Goal: Task Accomplishment & Management: Manage account settings

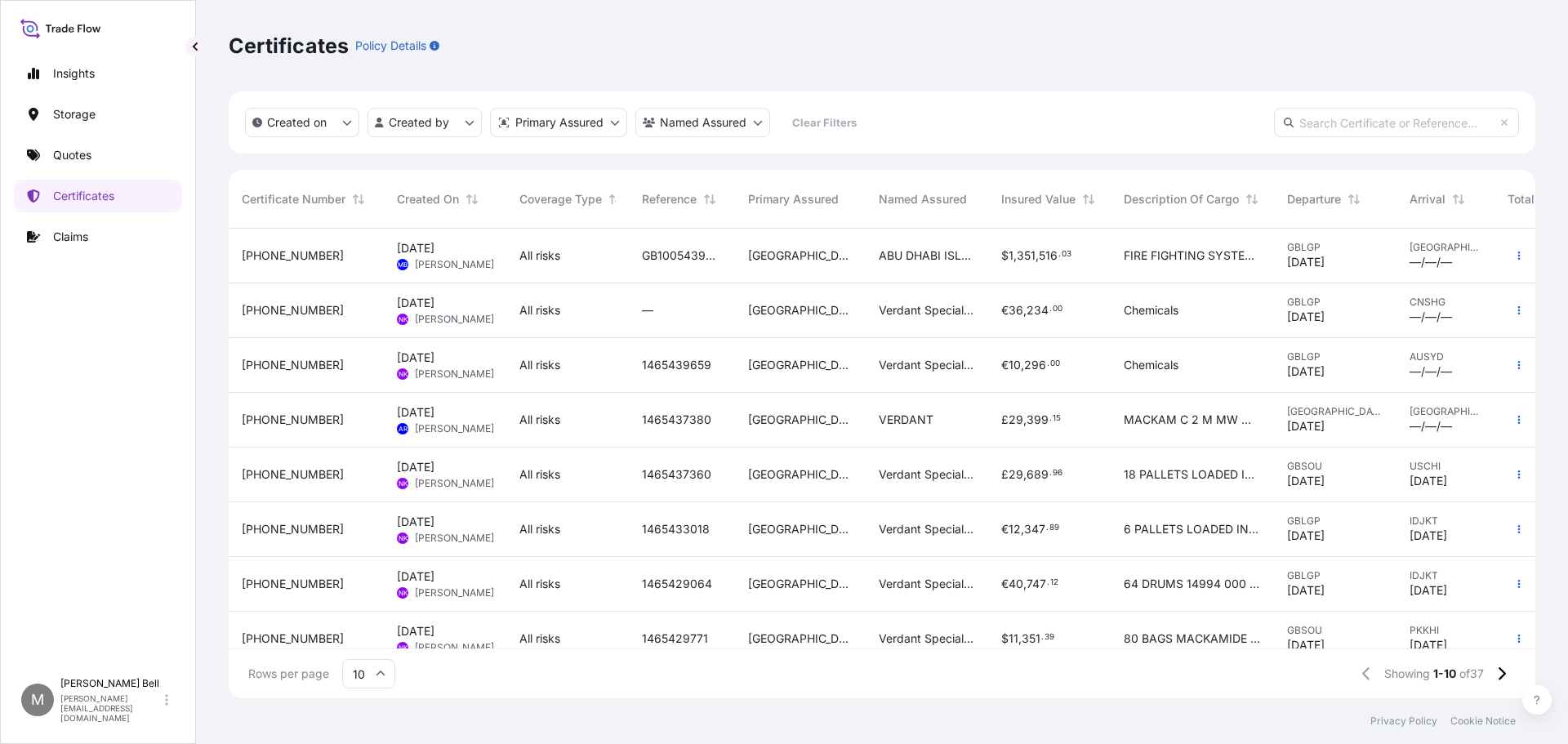
scroll to position [466, 1295]
click at [480, 269] on div "[DATE] MB [PERSON_NAME]" at bounding box center [445, 255] width 96 height 31
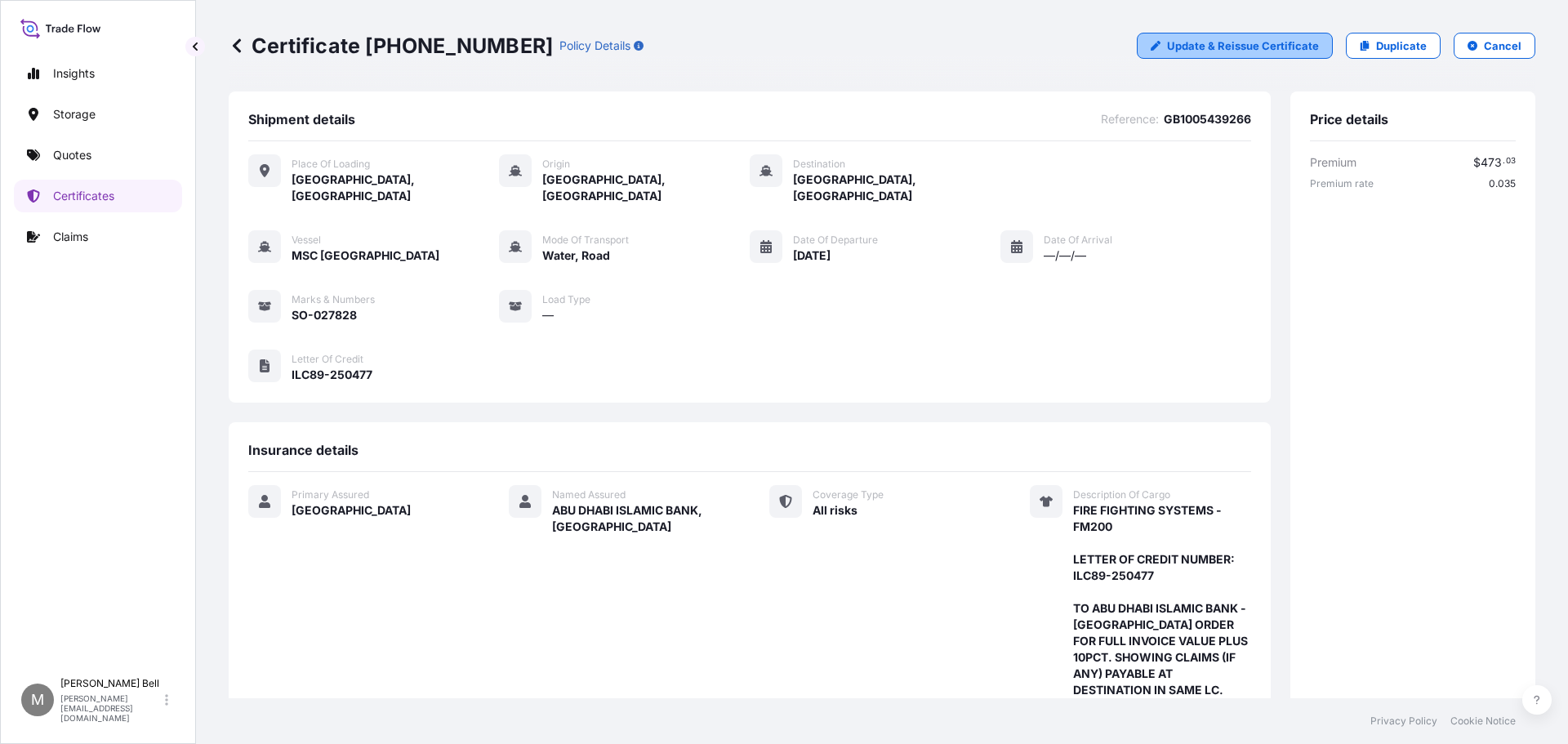
click at [1246, 45] on p "Update & Reissue Certificate" at bounding box center [1243, 46] width 152 height 16
select select "Road / [GEOGRAPHIC_DATA]"
select select "Water"
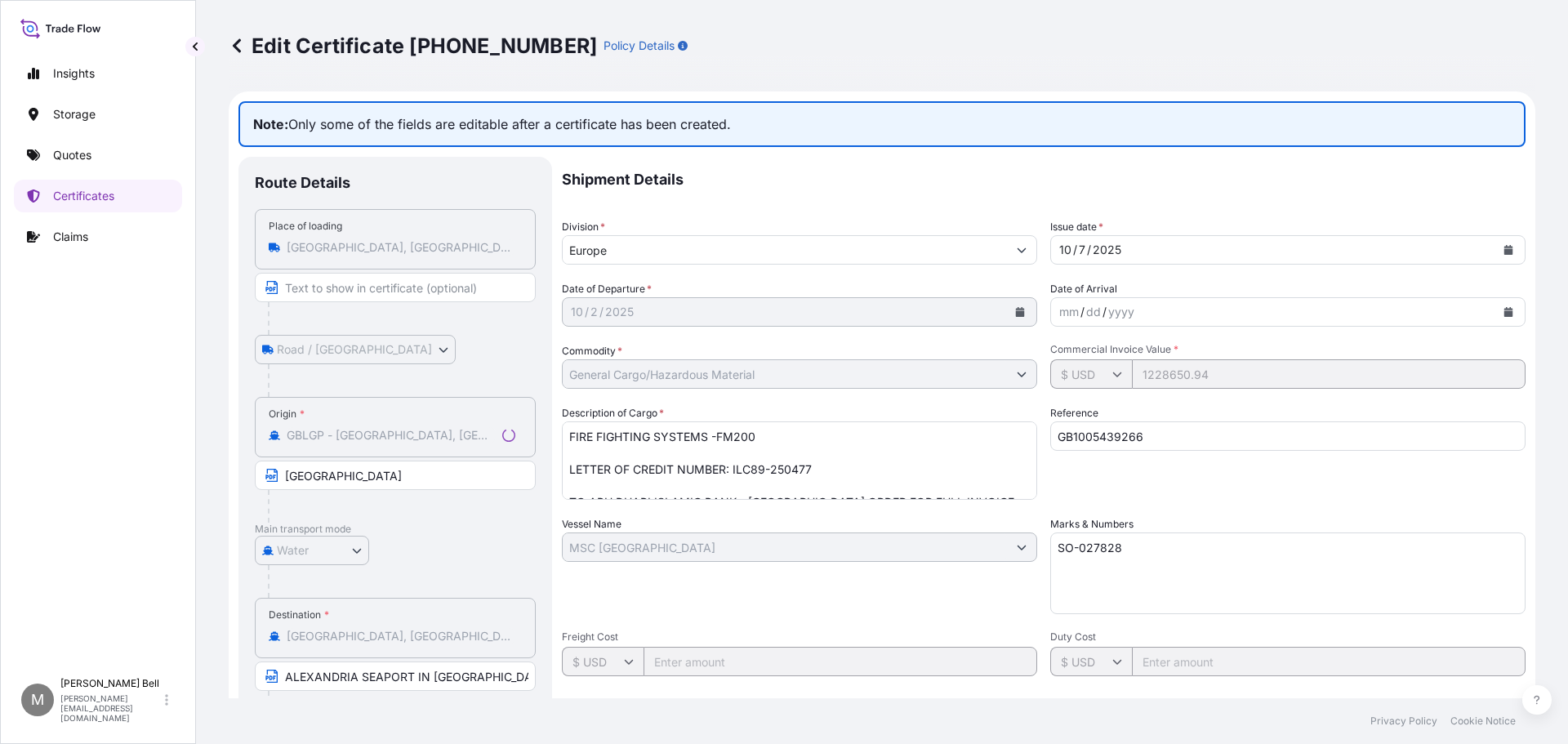
select select "31601"
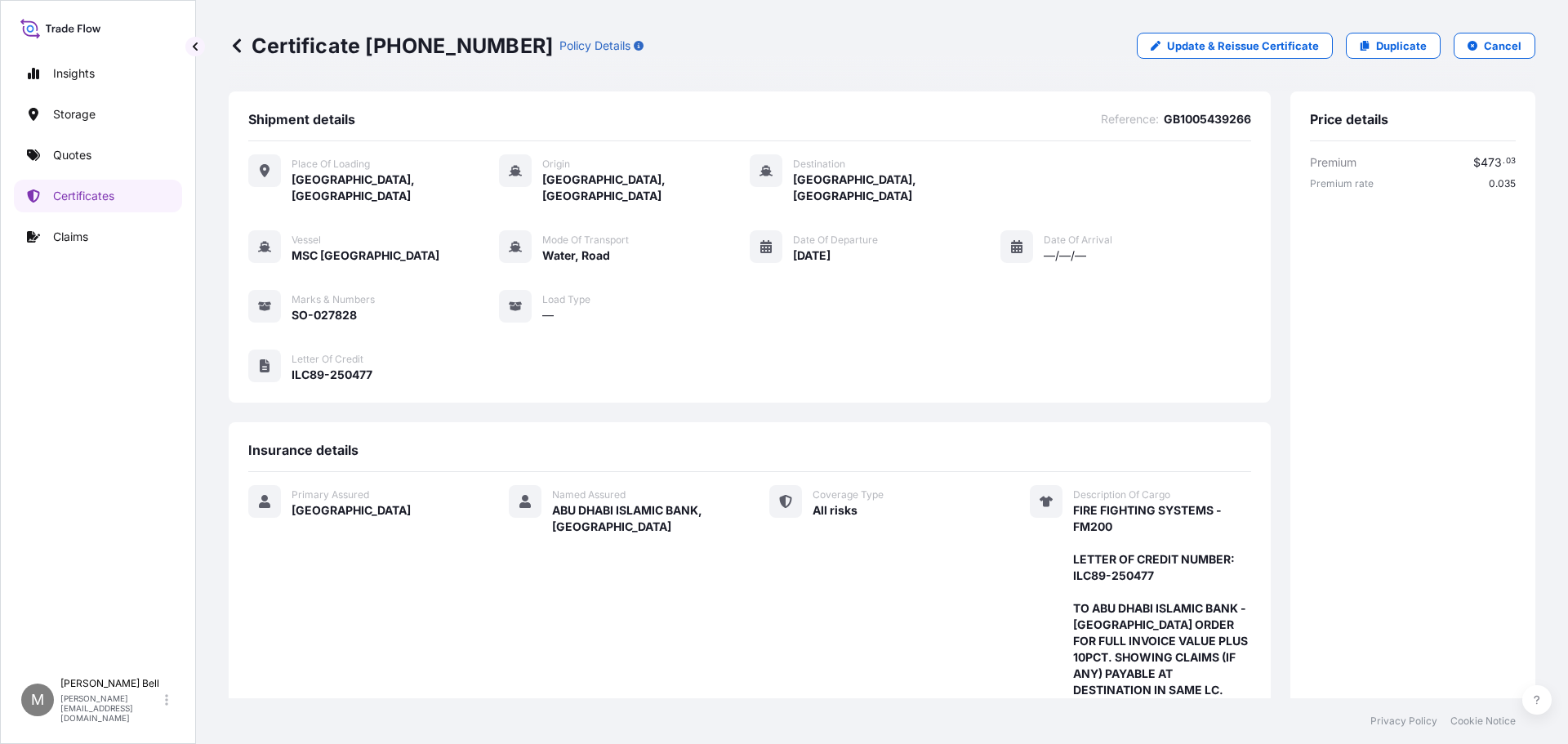
click at [243, 47] on icon at bounding box center [237, 46] width 16 height 16
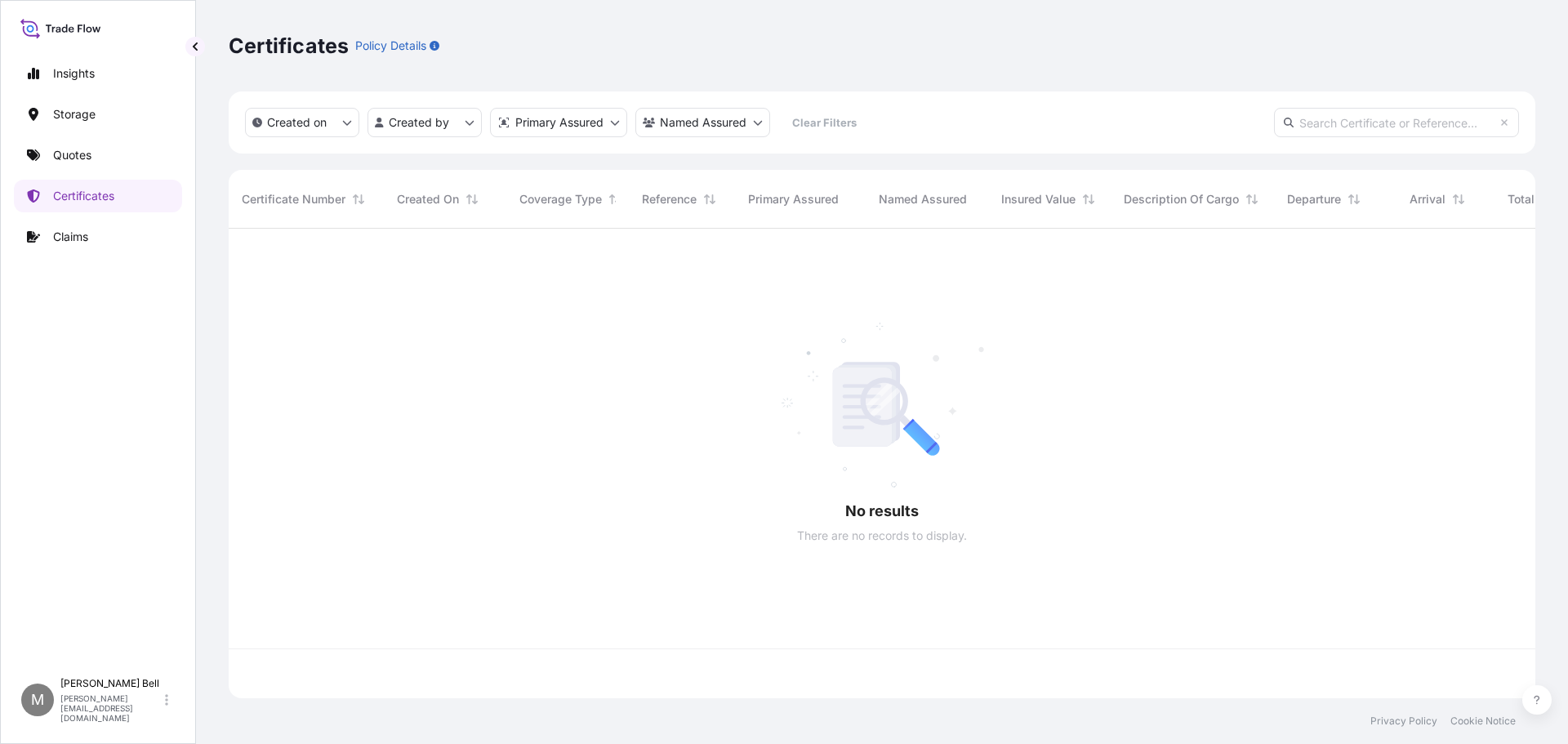
scroll to position [466, 1295]
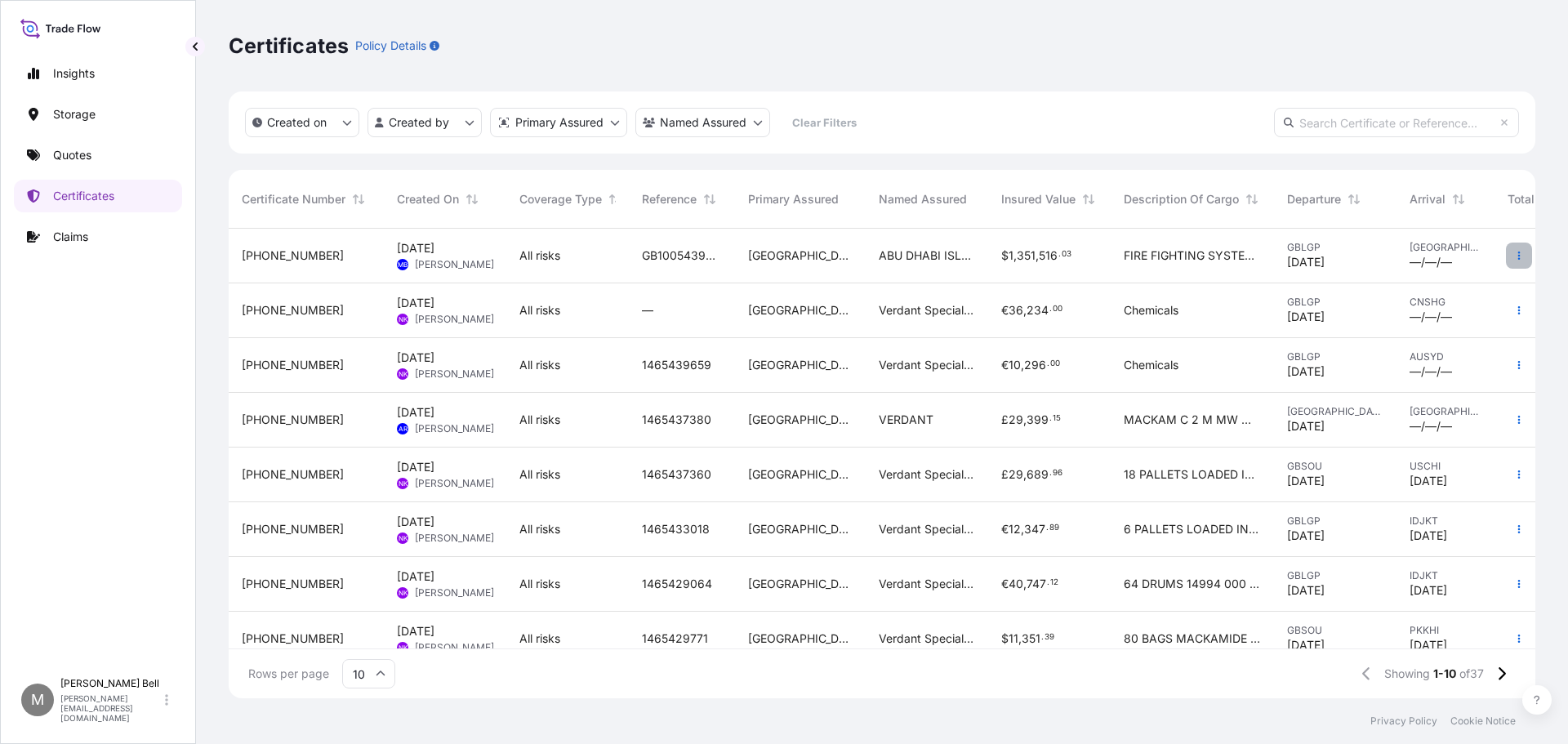
click at [1514, 255] on icon "button" at bounding box center [1519, 256] width 10 height 10
click at [1420, 288] on p "Download certificate" at bounding box center [1428, 288] width 110 height 16
